Goal: Transaction & Acquisition: Purchase product/service

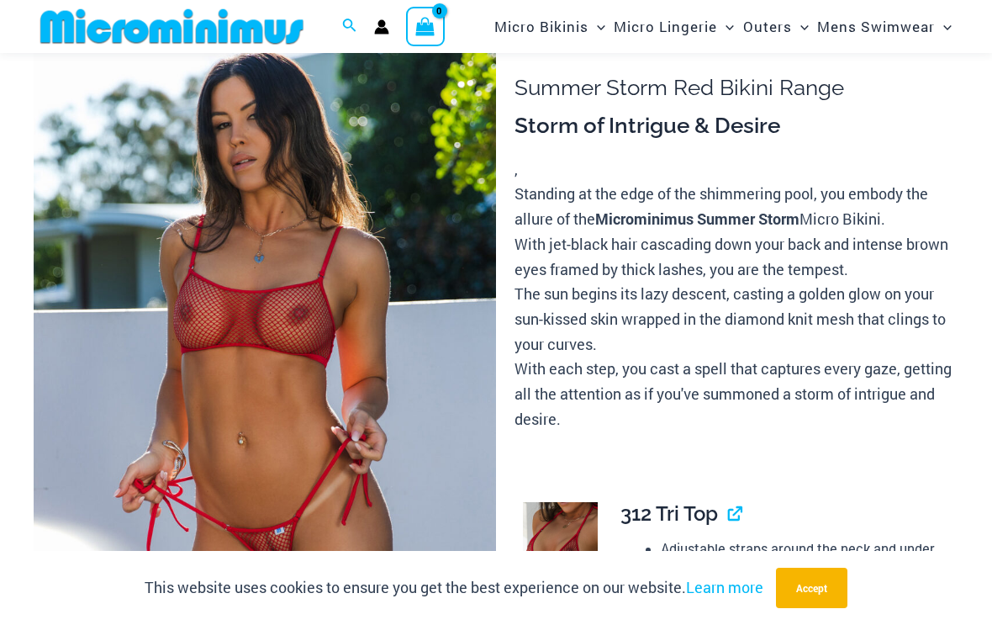
scroll to position [86, 0]
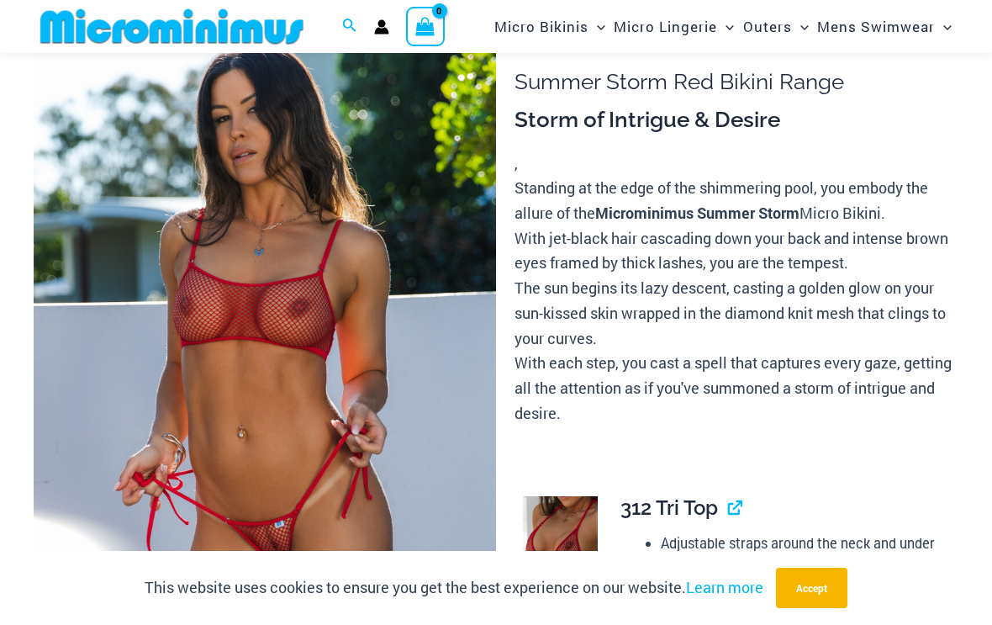
click at [83, 388] on img at bounding box center [265, 364] width 463 height 694
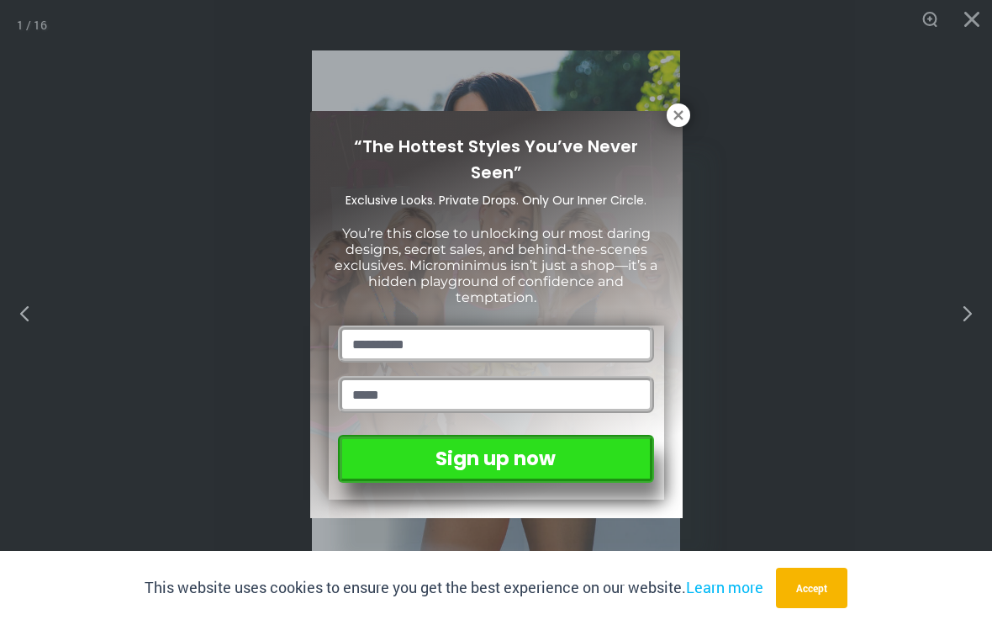
click at [664, 123] on div "“The Hottest Styles You’ve Never Seen” Exclusive Looks. Private Drops. Only Our…" at bounding box center [496, 315] width 373 height 408
click at [677, 117] on icon at bounding box center [678, 114] width 9 height 9
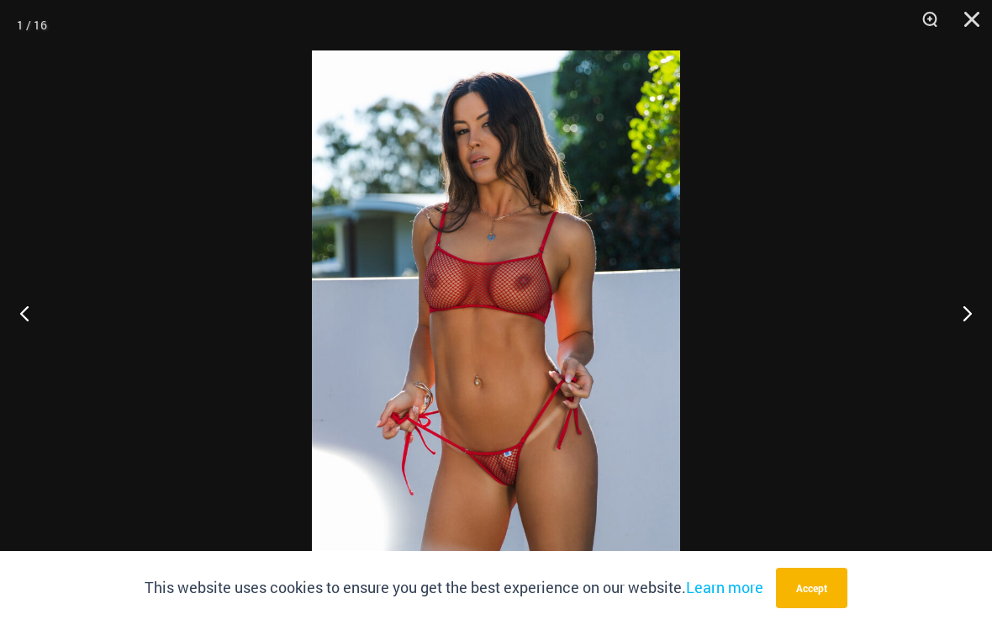
click at [965, 334] on button "Next" at bounding box center [960, 313] width 63 height 84
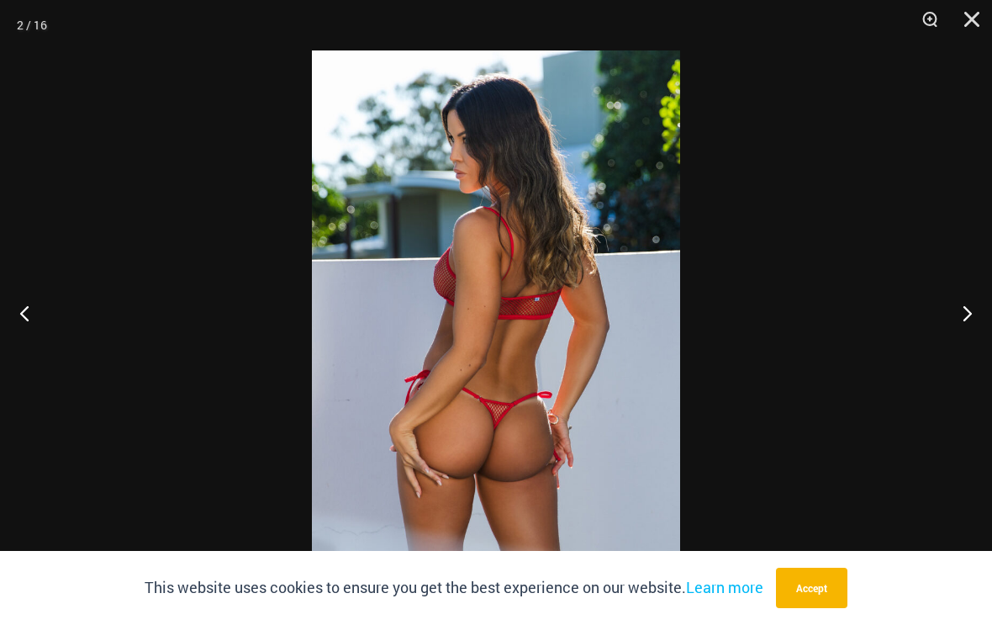
click at [966, 329] on button "Next" at bounding box center [960, 313] width 63 height 84
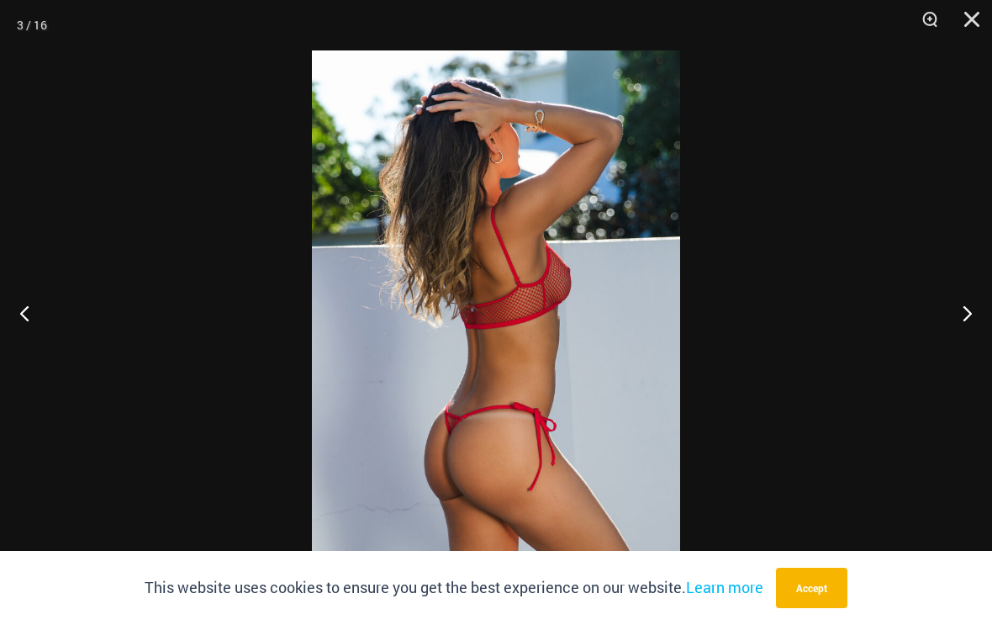
click at [968, 321] on button "Next" at bounding box center [960, 313] width 63 height 84
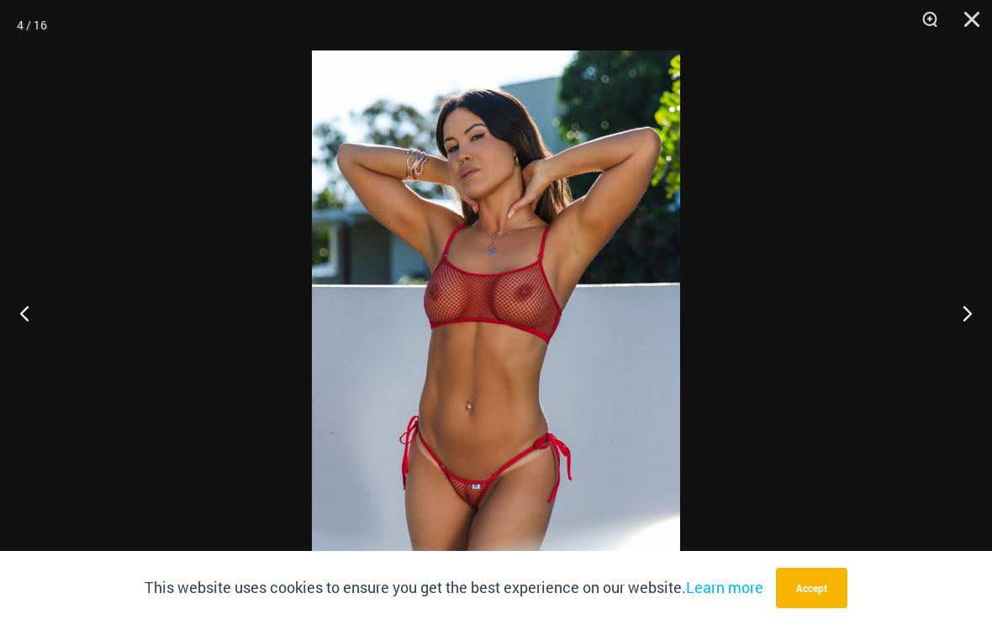
click at [971, 316] on button "Next" at bounding box center [960, 313] width 63 height 84
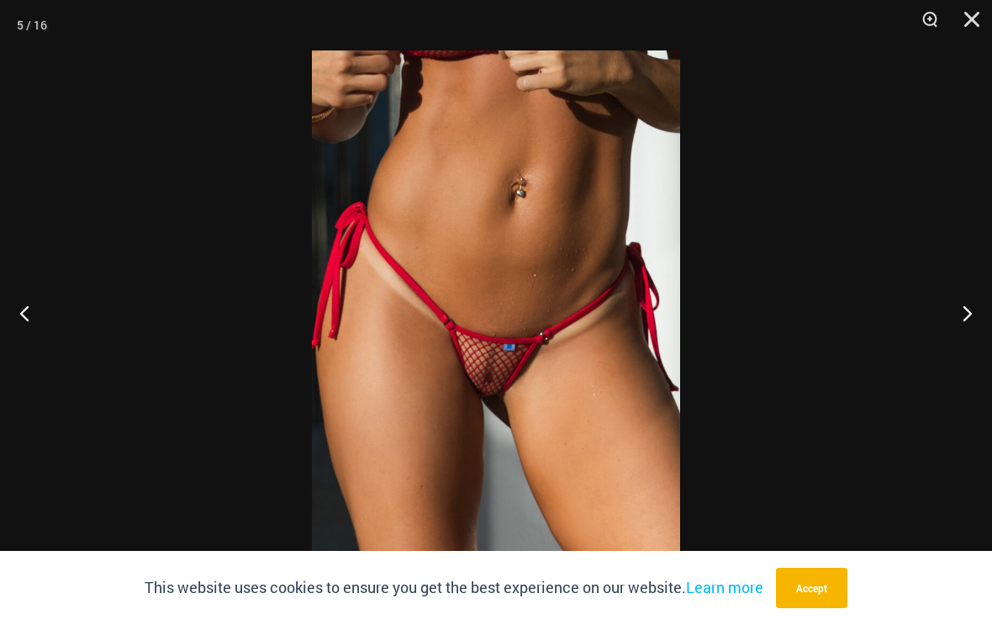
click at [955, 309] on button "Next" at bounding box center [960, 313] width 63 height 84
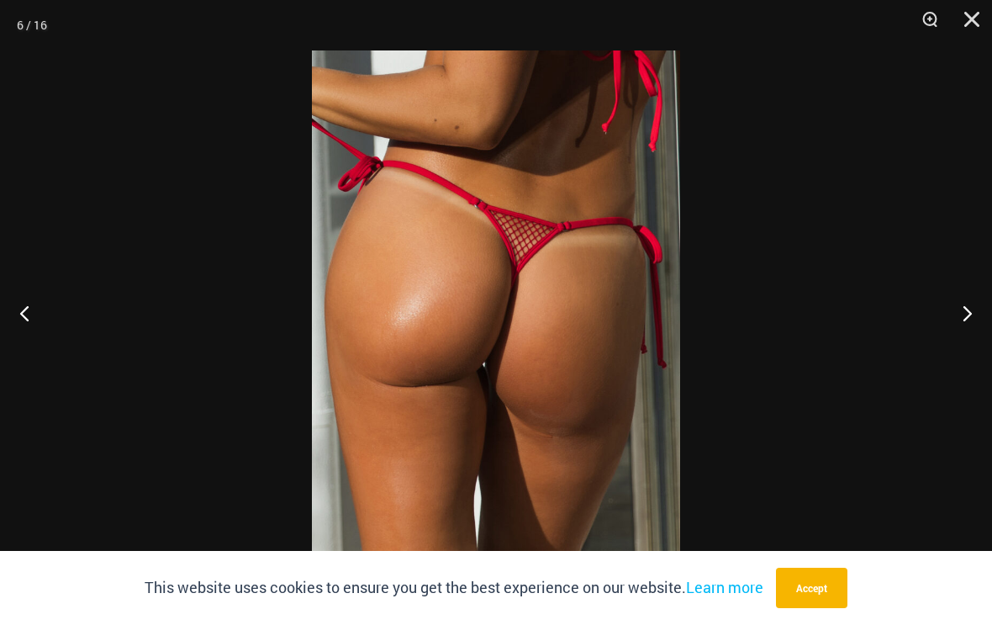
click at [963, 303] on button "Next" at bounding box center [960, 313] width 63 height 84
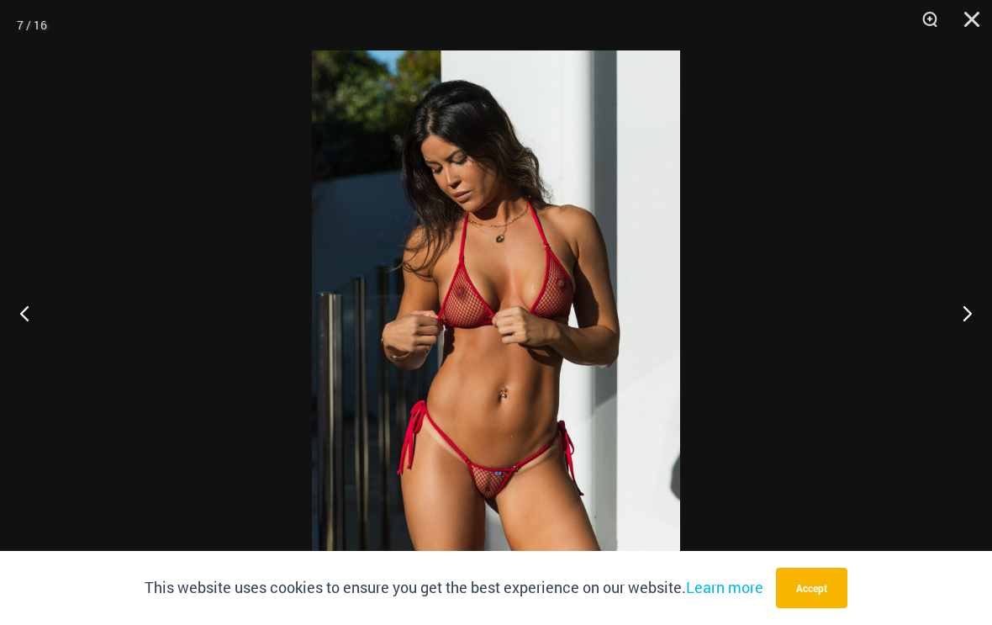
click at [960, 315] on button "Next" at bounding box center [960, 313] width 63 height 84
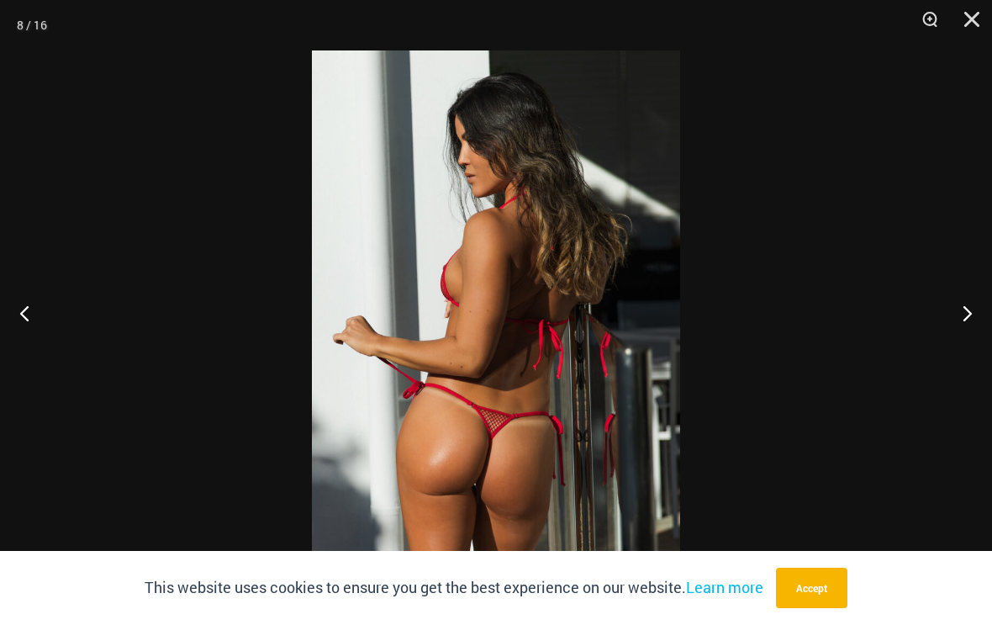
click at [969, 302] on button "Next" at bounding box center [960, 313] width 63 height 84
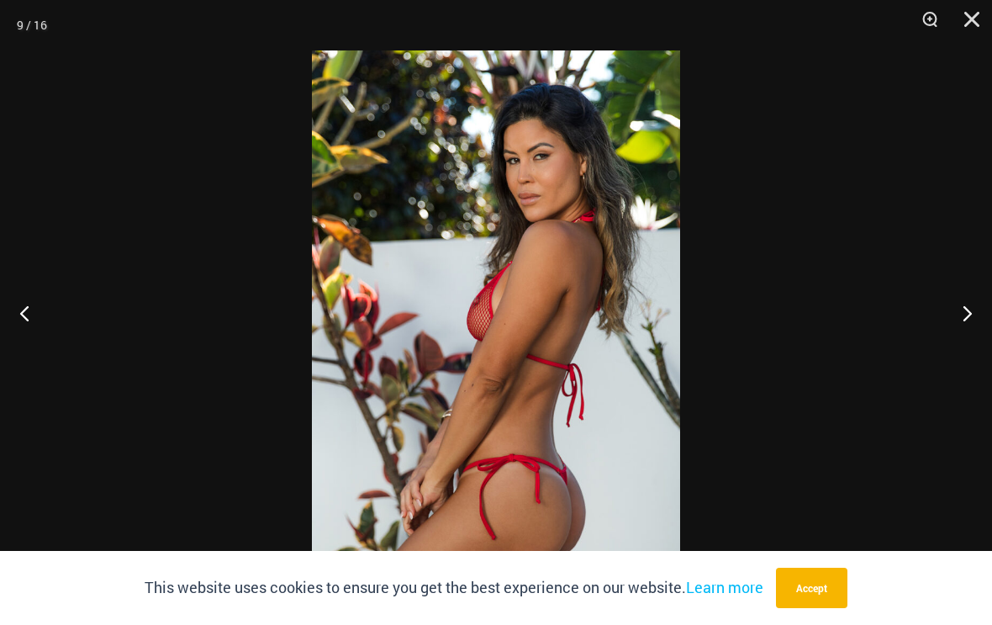
click at [966, 305] on button "Next" at bounding box center [960, 313] width 63 height 84
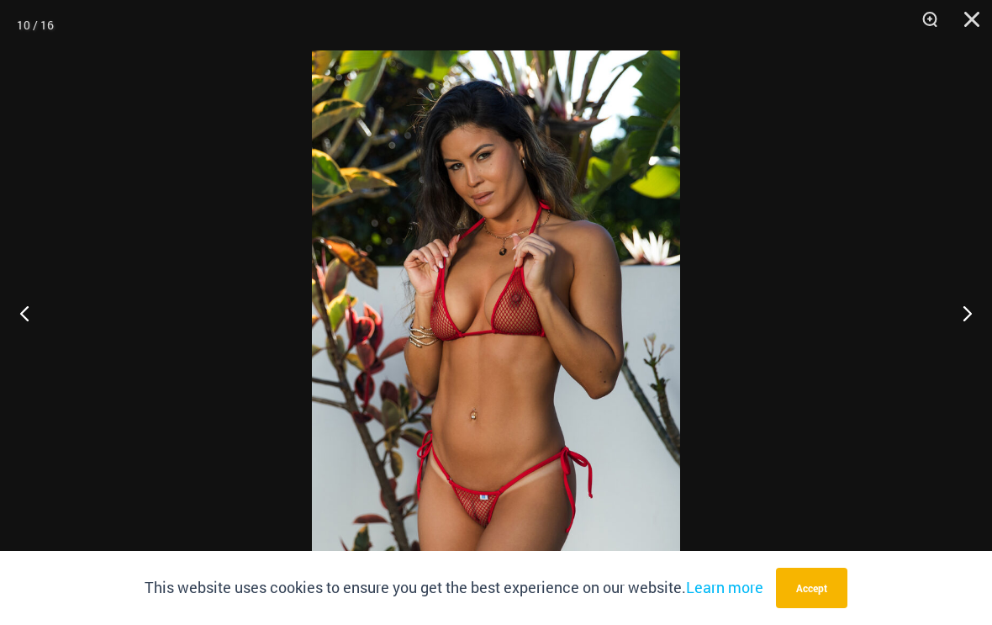
click at [970, 298] on button "Next" at bounding box center [960, 313] width 63 height 84
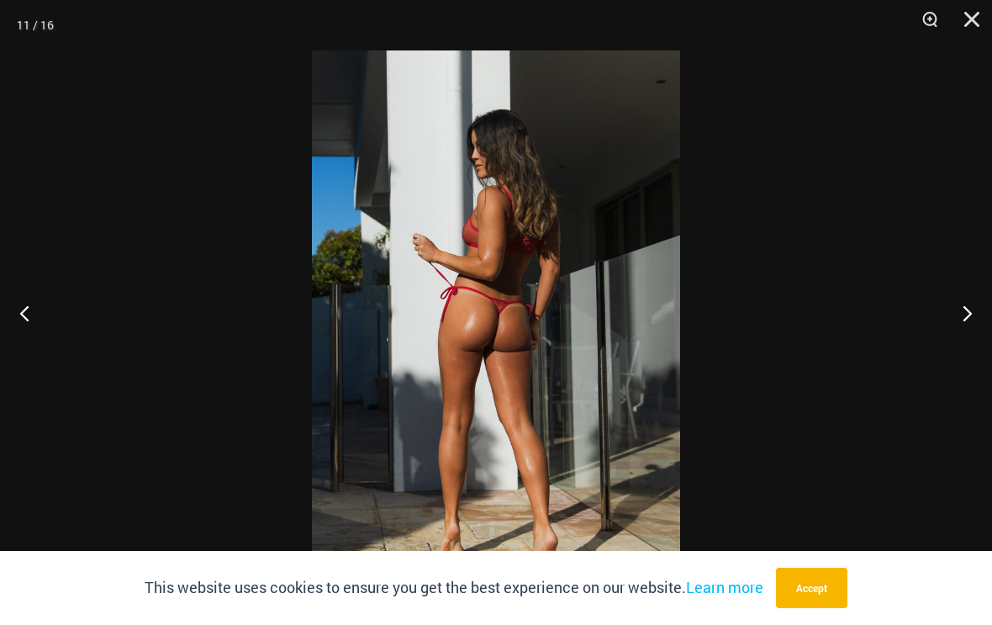
click at [966, 300] on button "Next" at bounding box center [960, 313] width 63 height 84
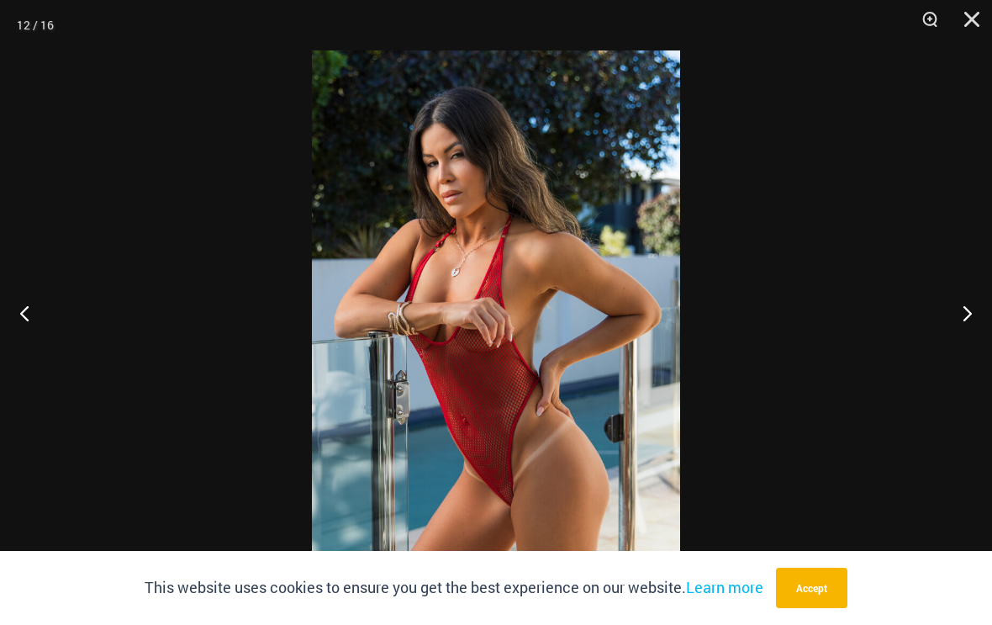
click at [965, 304] on button "Next" at bounding box center [960, 313] width 63 height 84
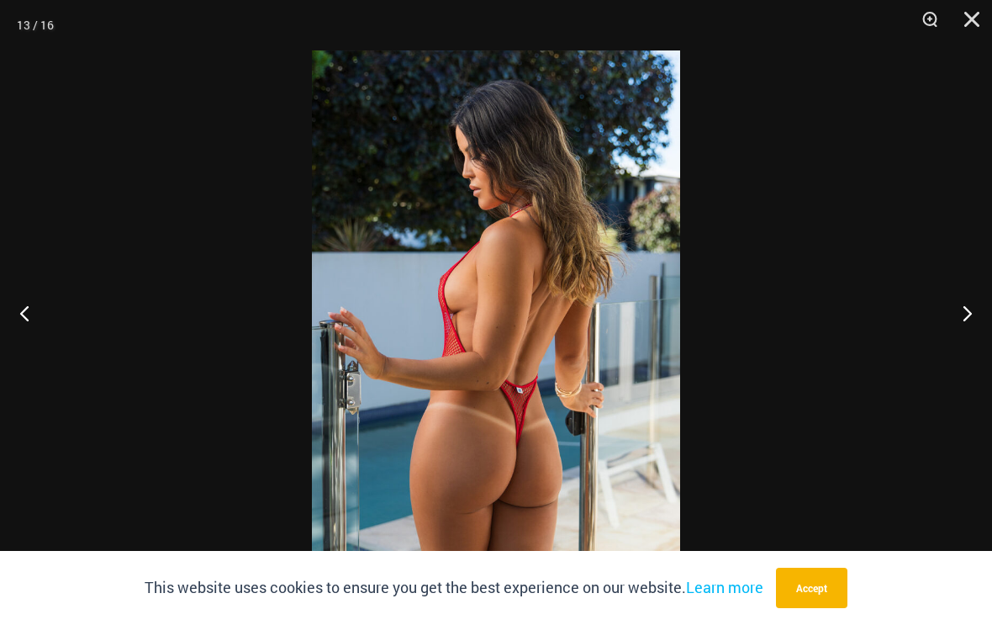
click at [969, 296] on button "Next" at bounding box center [960, 313] width 63 height 84
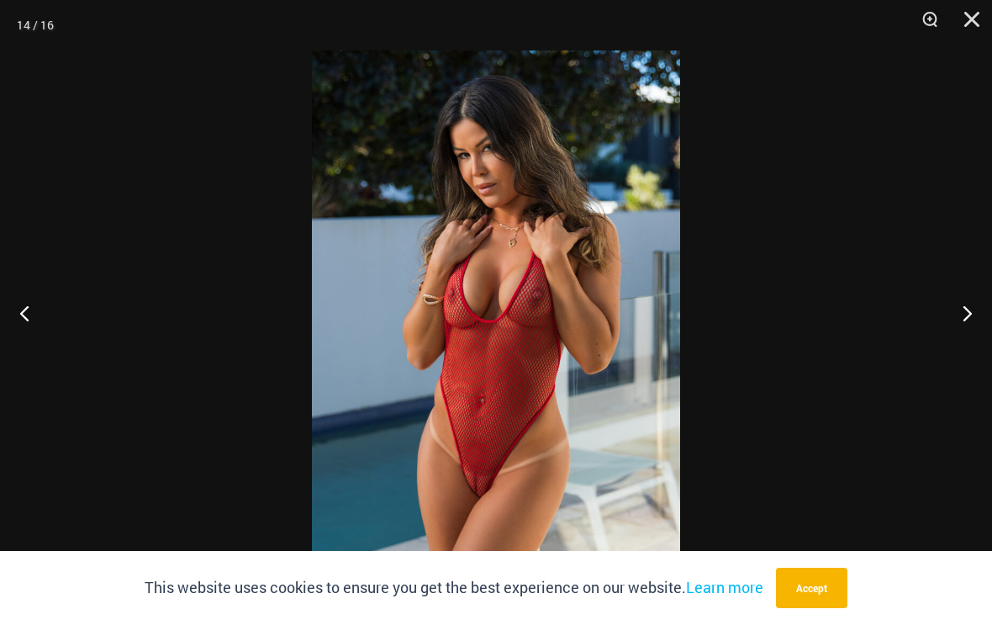
click at [971, 300] on button "Next" at bounding box center [960, 313] width 63 height 84
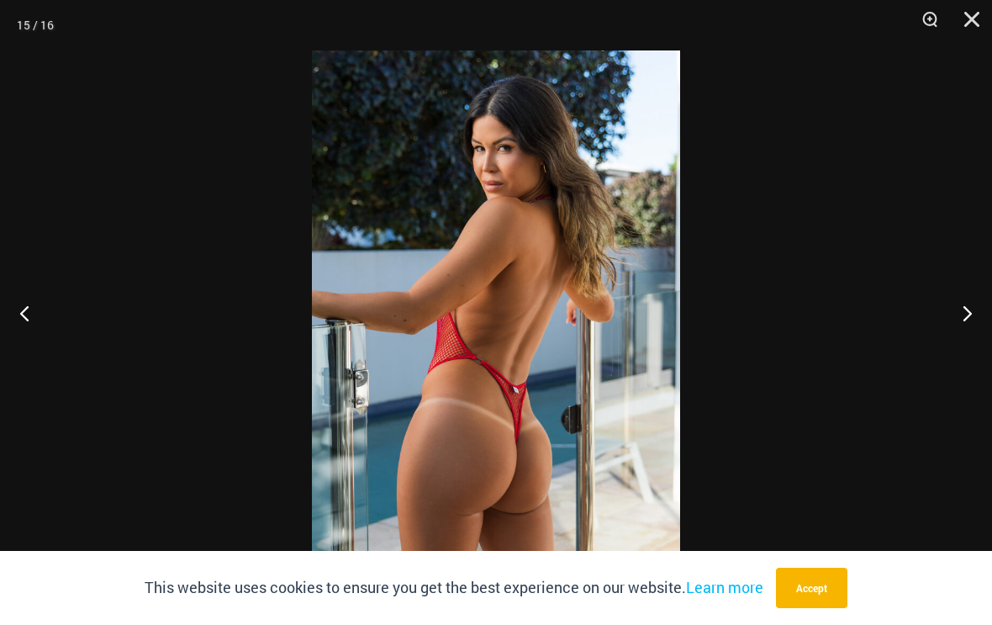
click at [966, 304] on button "Next" at bounding box center [960, 313] width 63 height 84
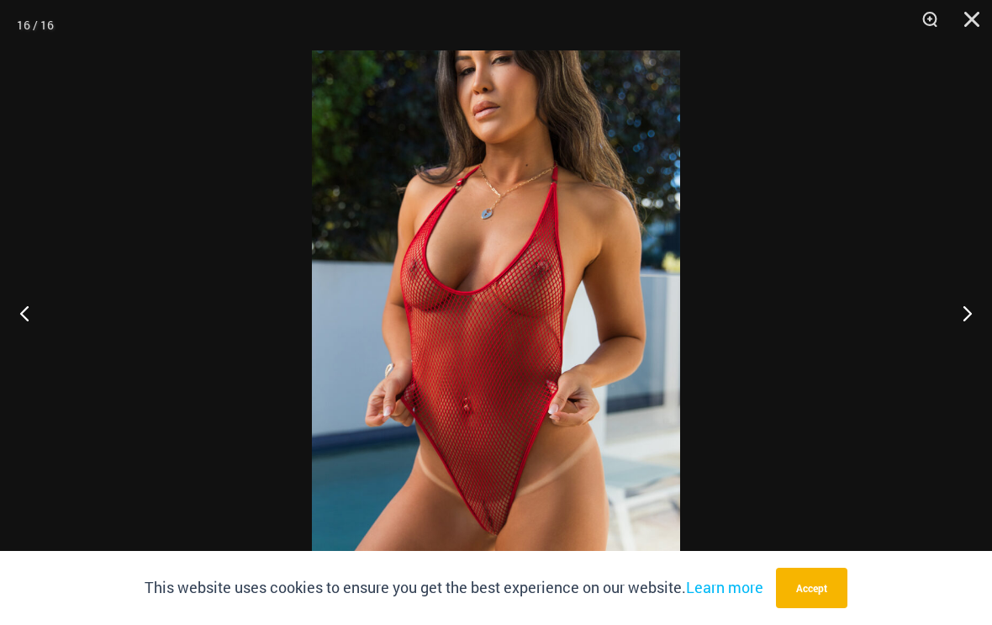
click at [964, 303] on button "Next" at bounding box center [960, 313] width 63 height 84
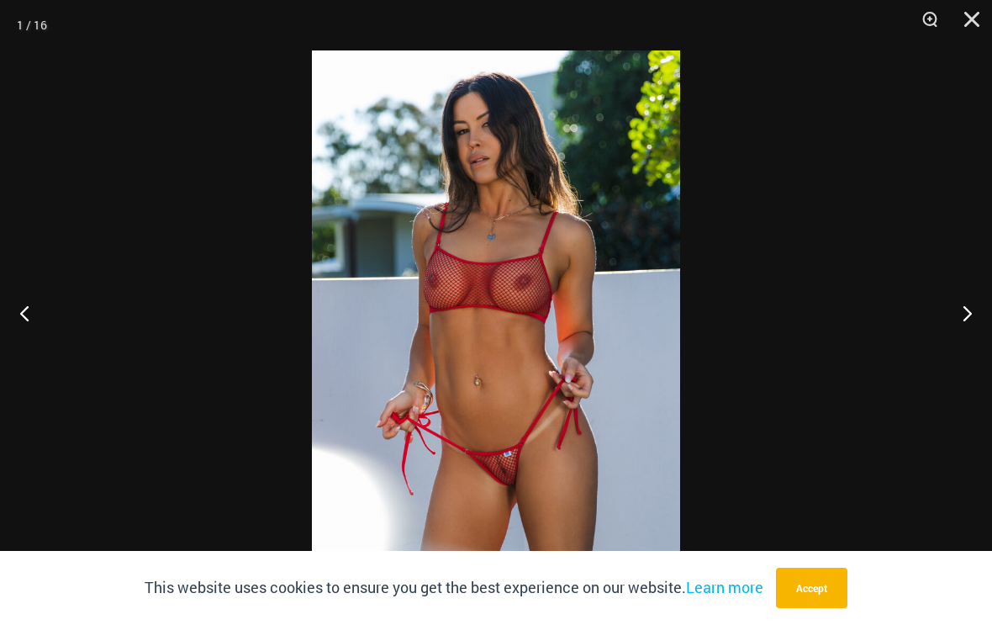
click at [968, 300] on button "Next" at bounding box center [960, 313] width 63 height 84
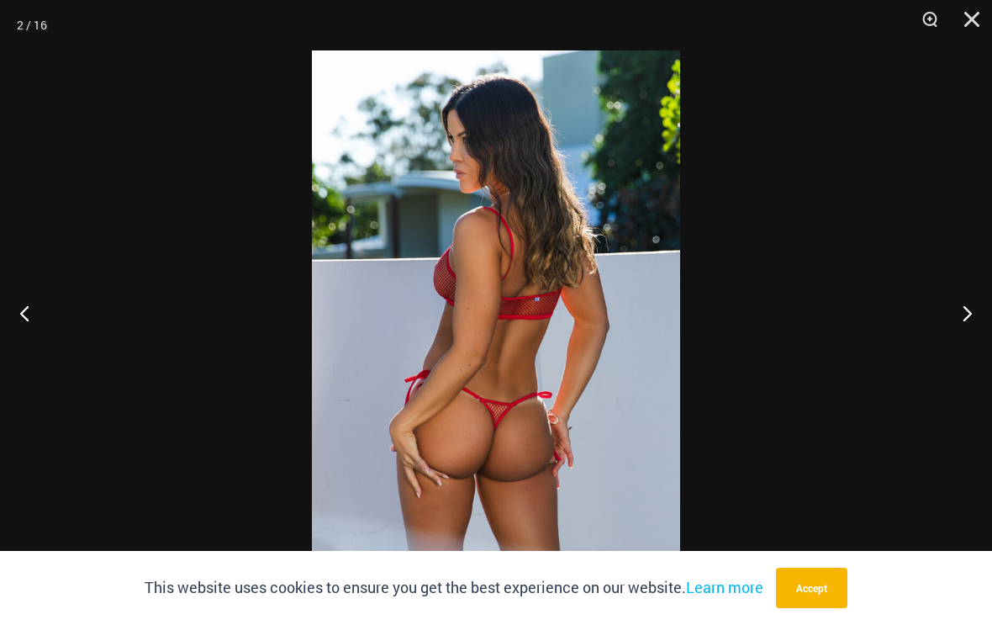
click at [22, 335] on button "Previous" at bounding box center [31, 313] width 63 height 84
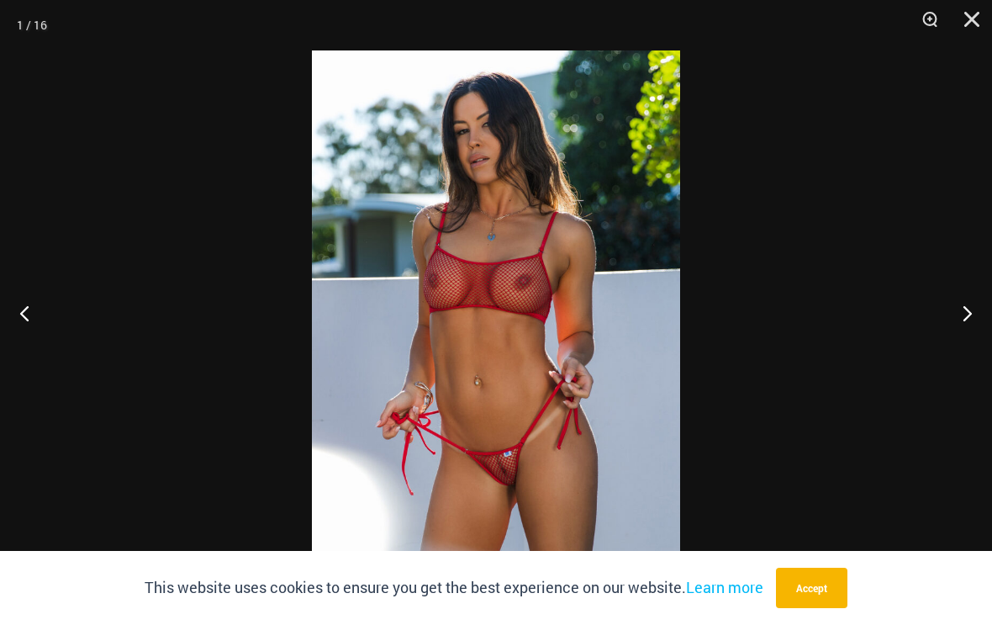
click at [8, 321] on button "Previous" at bounding box center [31, 313] width 63 height 84
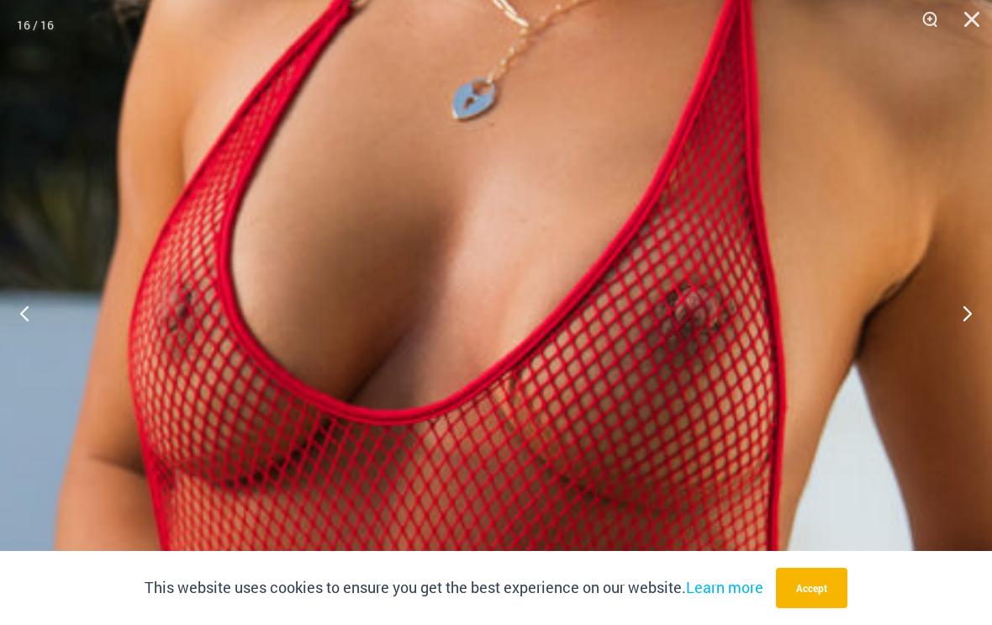
click at [971, 16] on button "Close" at bounding box center [966, 25] width 42 height 50
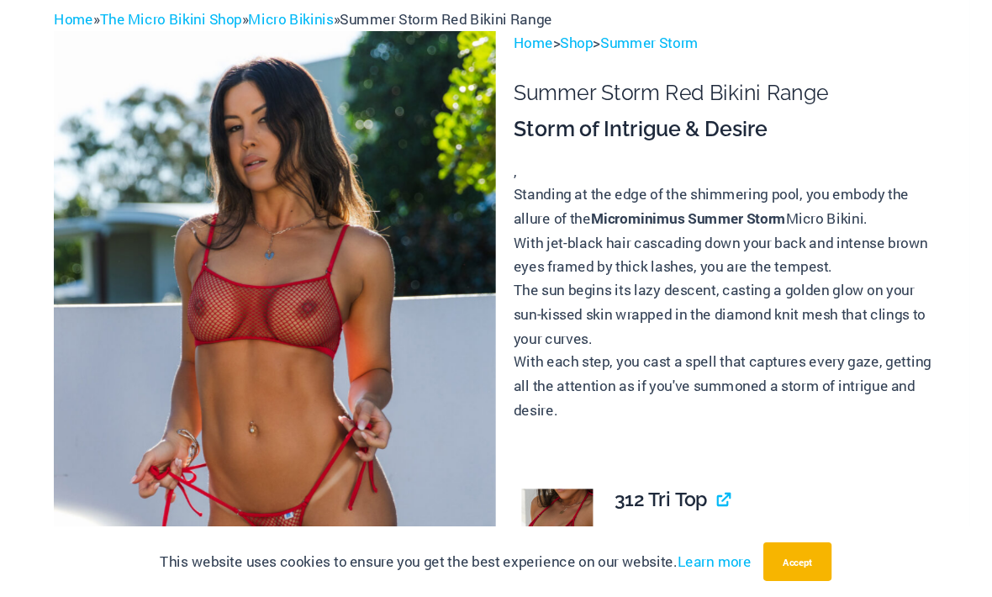
scroll to position [0, 0]
